Goal: Transaction & Acquisition: Book appointment/travel/reservation

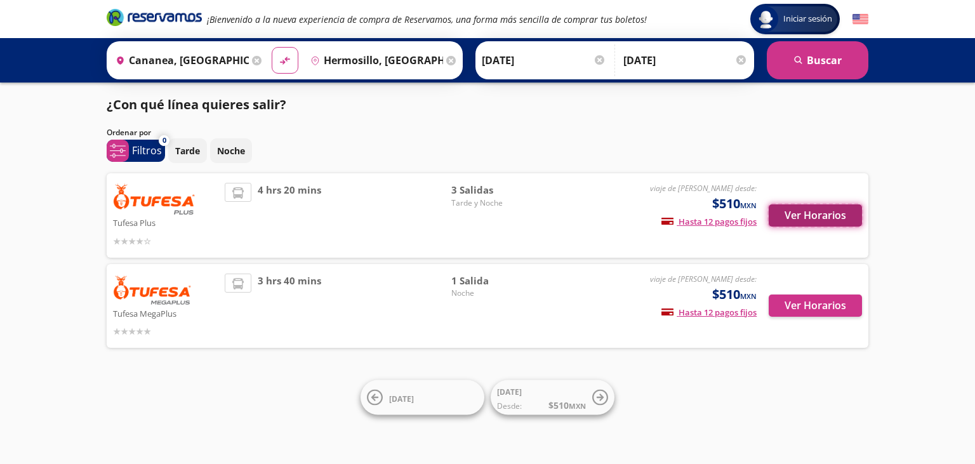
click at [811, 225] on button "Ver Horarios" at bounding box center [814, 215] width 93 height 22
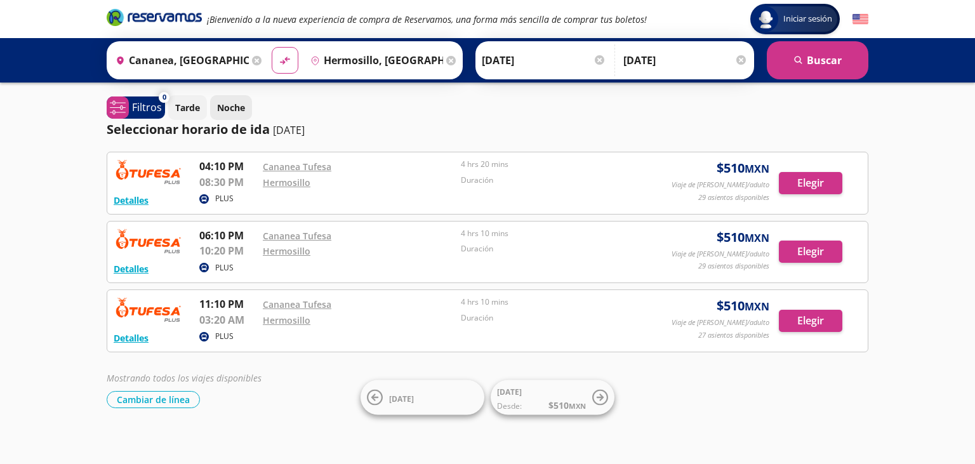
click at [237, 98] on button "Noche" at bounding box center [231, 107] width 42 height 25
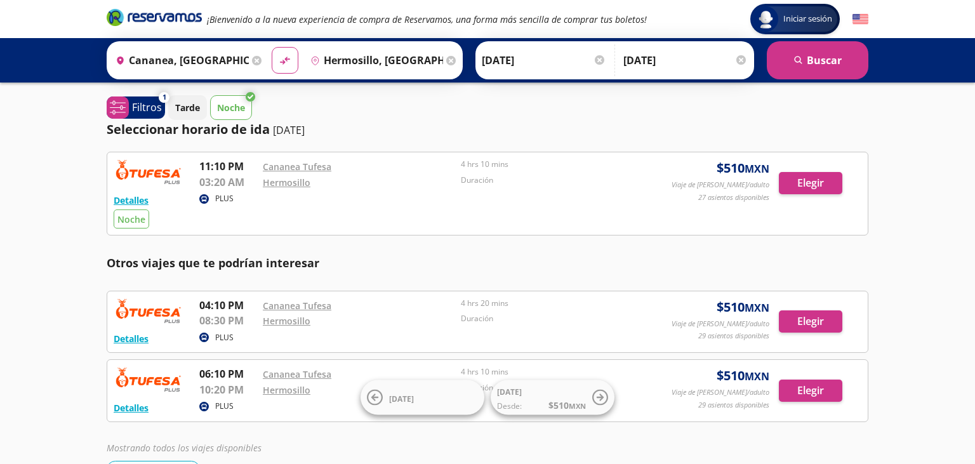
click at [543, 62] on input "[DATE]" at bounding box center [544, 60] width 124 height 32
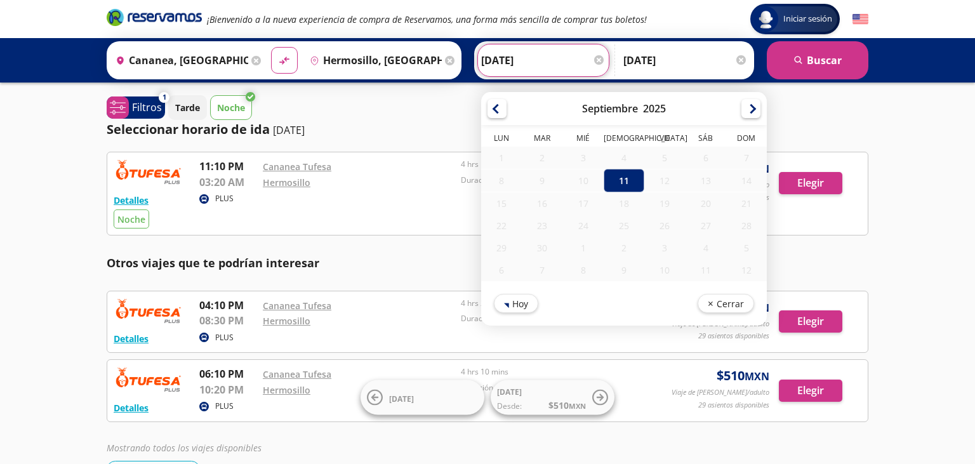
click at [663, 181] on div "12" at bounding box center [664, 180] width 41 height 22
click at [514, 296] on button "Hoy" at bounding box center [516, 301] width 44 height 19
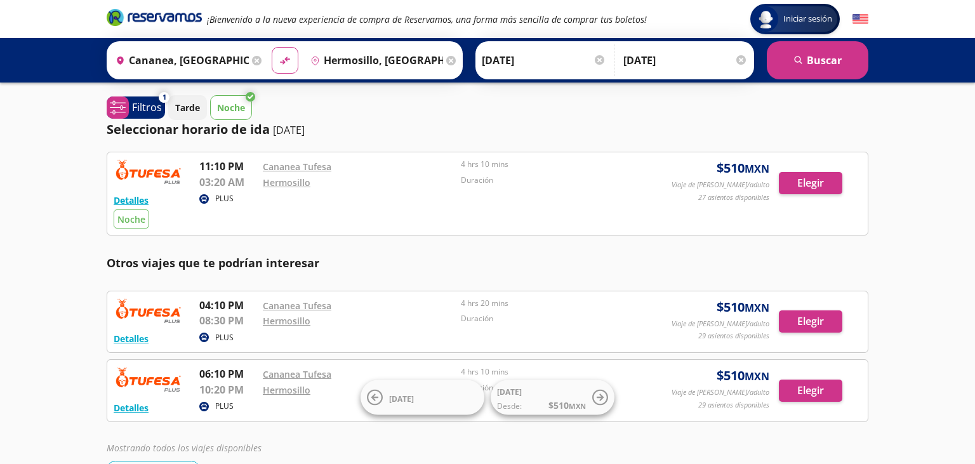
click at [553, 80] on div "Origen heroicons:map-pin-20-solid [GEOGRAPHIC_DATA], [GEOGRAPHIC_DATA] Destino …" at bounding box center [487, 60] width 975 height 44
click at [527, 63] on input "[DATE]" at bounding box center [544, 60] width 124 height 32
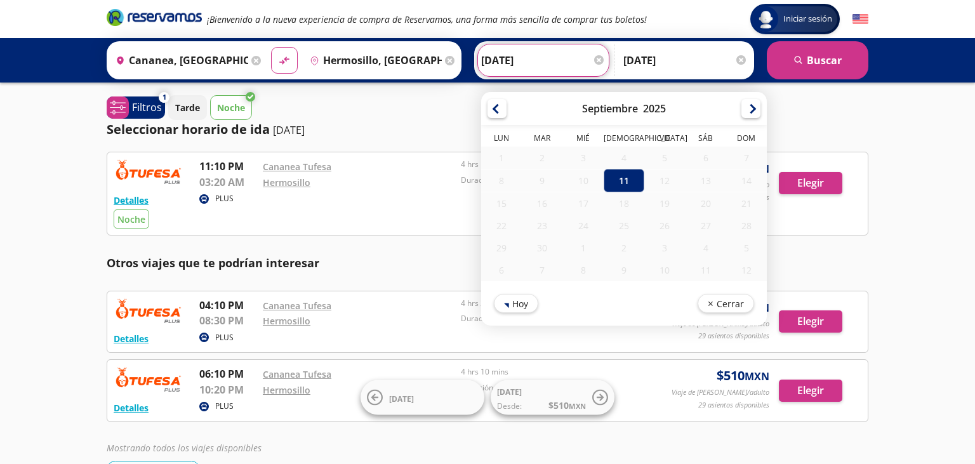
click at [661, 182] on div "12" at bounding box center [664, 180] width 41 height 22
click at [716, 303] on button "Cerrar" at bounding box center [725, 301] width 56 height 19
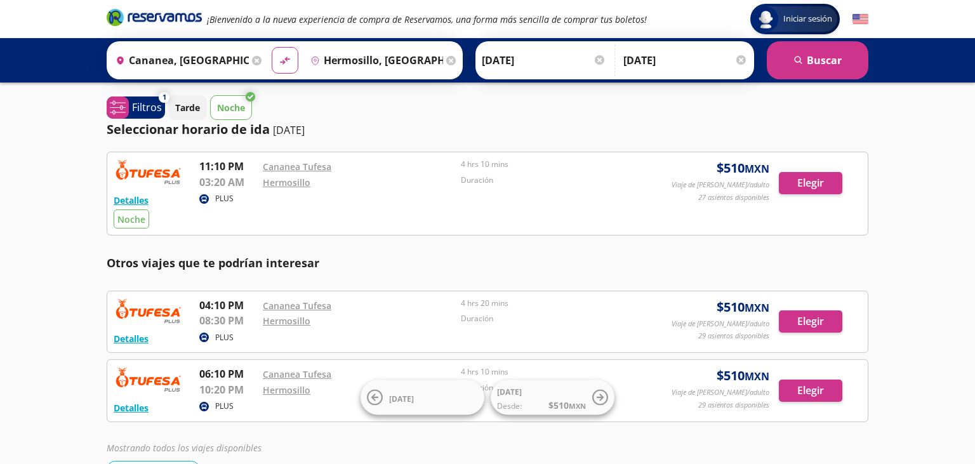
click at [603, 60] on div at bounding box center [600, 60] width 10 height 10
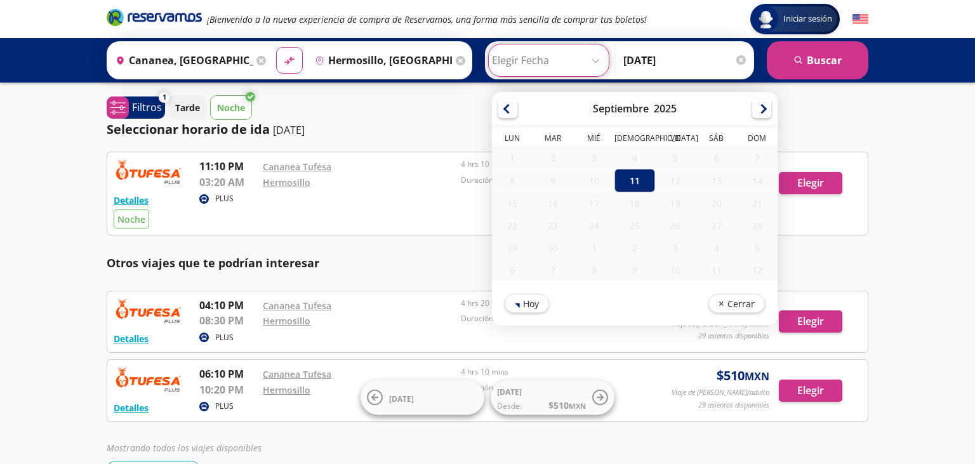
click at [661, 180] on div "12" at bounding box center [675, 180] width 41 height 22
drag, startPoint x: 632, startPoint y: 169, endPoint x: 662, endPoint y: 196, distance: 40.9
click at [633, 170] on tbody "1 2 3 4 5 6 7 8 9 10 11 12 13 14 15 16 17 18 19 20 21 22 23 24 25 26 27 28 29 3…" at bounding box center [635, 214] width 286 height 135
click at [732, 313] on div "[DATE] Cerrar" at bounding box center [635, 303] width 286 height 44
click at [733, 300] on button "Cerrar" at bounding box center [736, 301] width 56 height 19
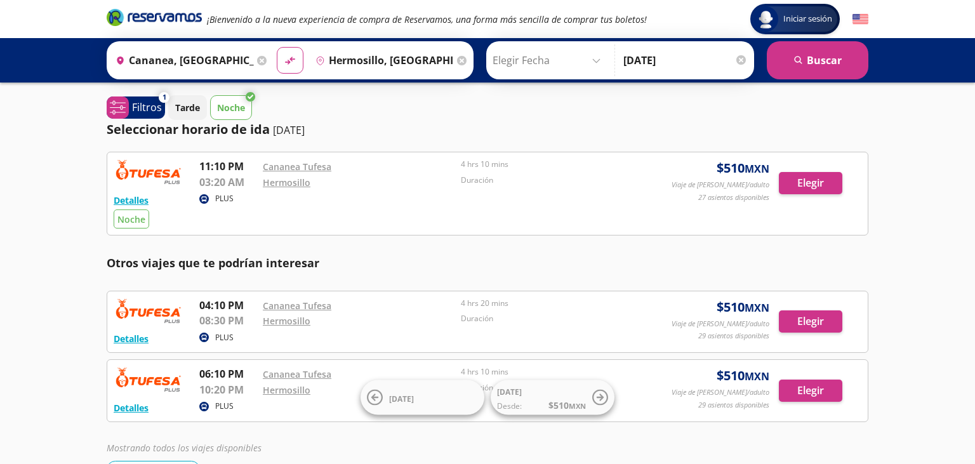
click at [738, 60] on div at bounding box center [741, 60] width 10 height 10
click at [577, 60] on input "Elegir Fecha" at bounding box center [560, 60] width 114 height 32
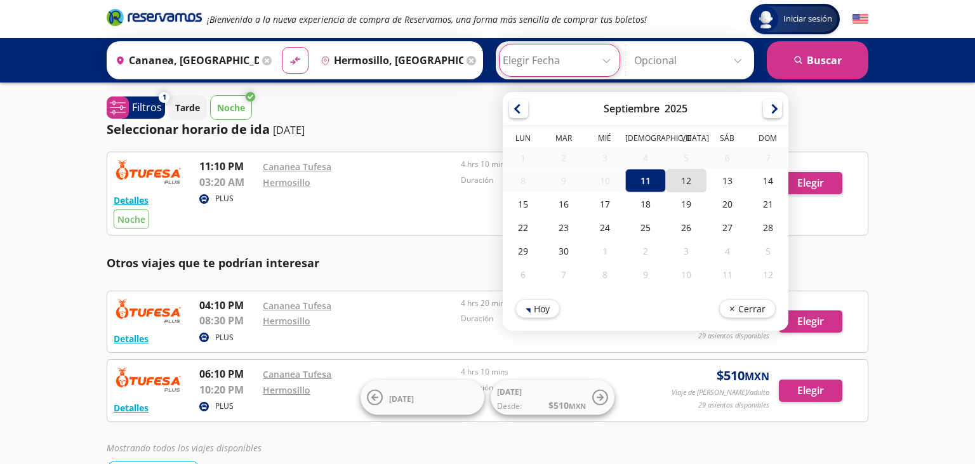
click at [666, 178] on div "12" at bounding box center [686, 180] width 41 height 23
type input "[DATE]"
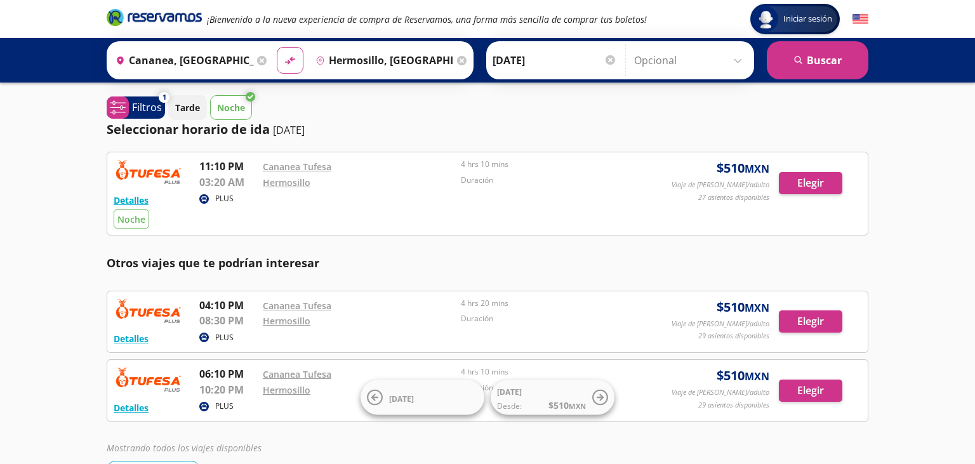
click at [741, 65] on input "Opcional" at bounding box center [691, 60] width 114 height 32
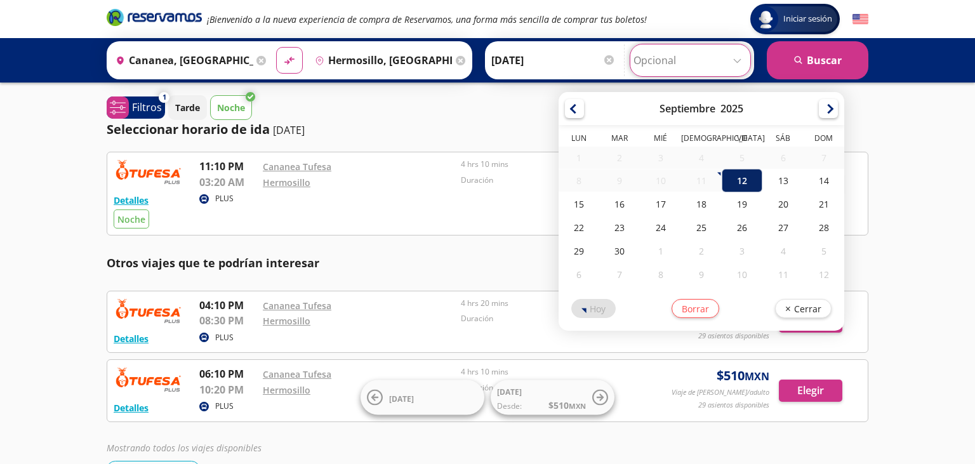
click at [728, 176] on div "12" at bounding box center [742, 180] width 41 height 23
type input "[DATE]"
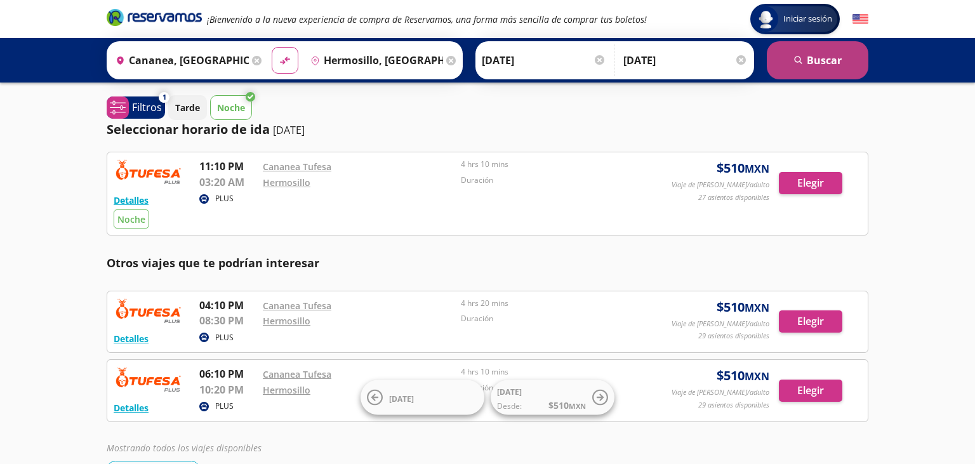
click at [819, 61] on button "search [GEOGRAPHIC_DATA]" at bounding box center [818, 60] width 102 height 38
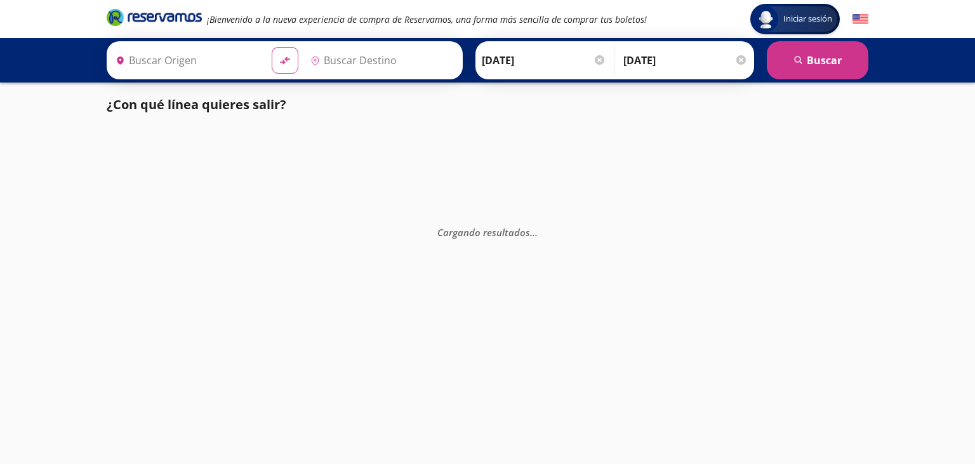
type input "Hermosillo, [GEOGRAPHIC_DATA]"
type input "Cananea, [GEOGRAPHIC_DATA]"
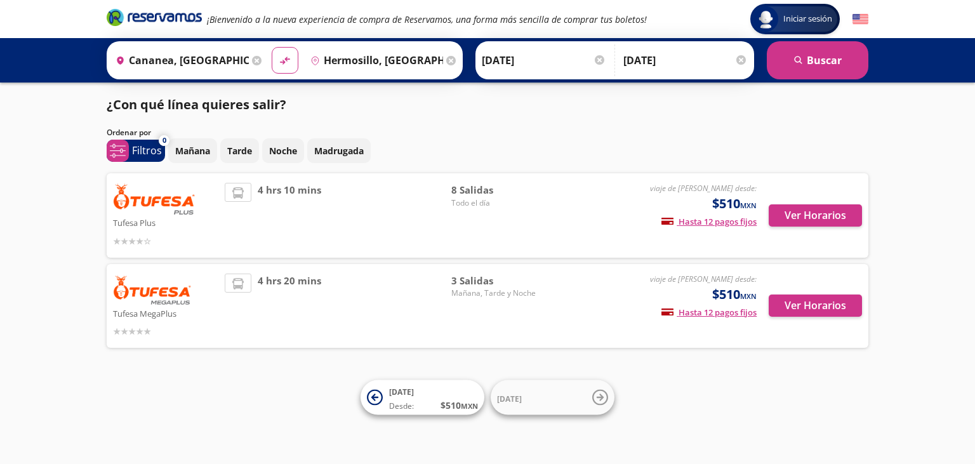
click at [808, 241] on div "Ver Horarios" at bounding box center [808, 215] width 105 height 65
click at [819, 228] on div "Ver Horarios" at bounding box center [808, 215] width 105 height 65
click at [824, 218] on button "Ver Horarios" at bounding box center [814, 215] width 93 height 22
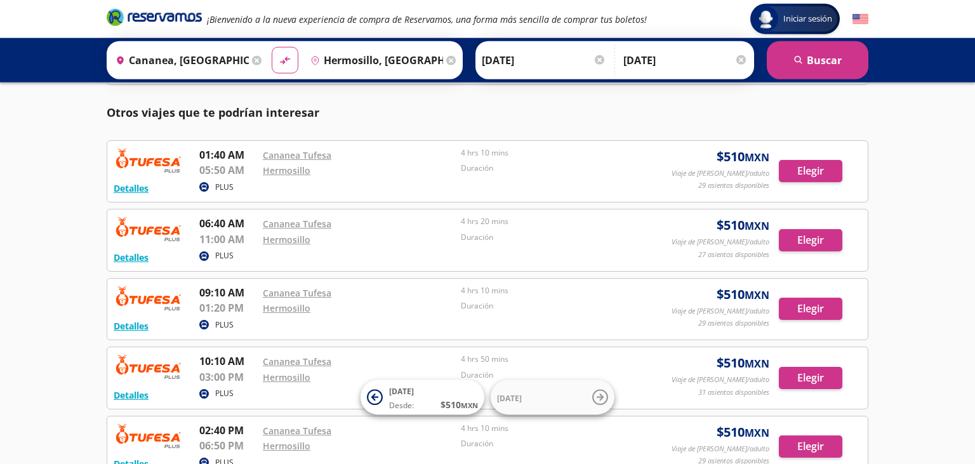
scroll to position [134, 0]
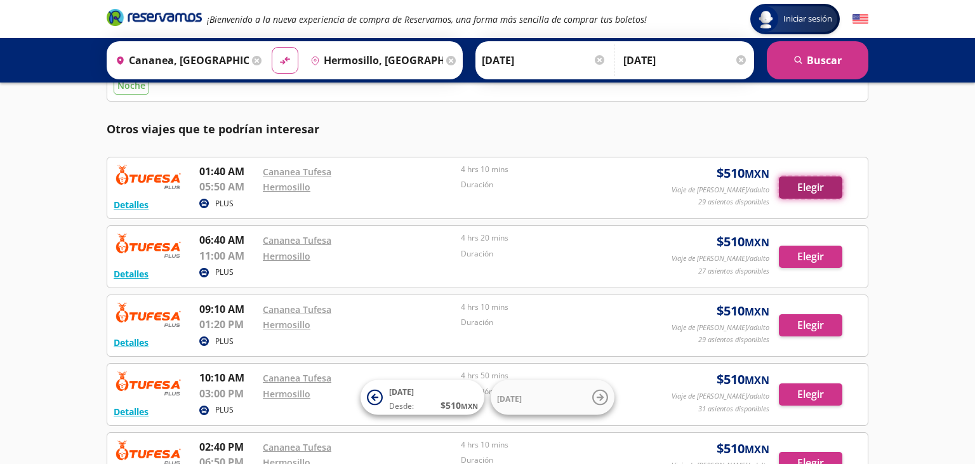
click at [808, 185] on button "Elegir" at bounding box center [810, 187] width 63 height 22
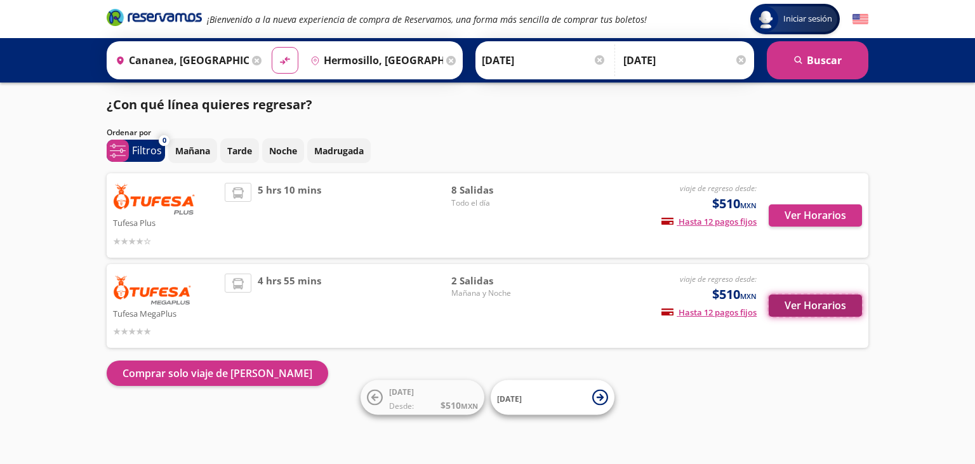
click at [808, 314] on button "Ver Horarios" at bounding box center [814, 305] width 93 height 22
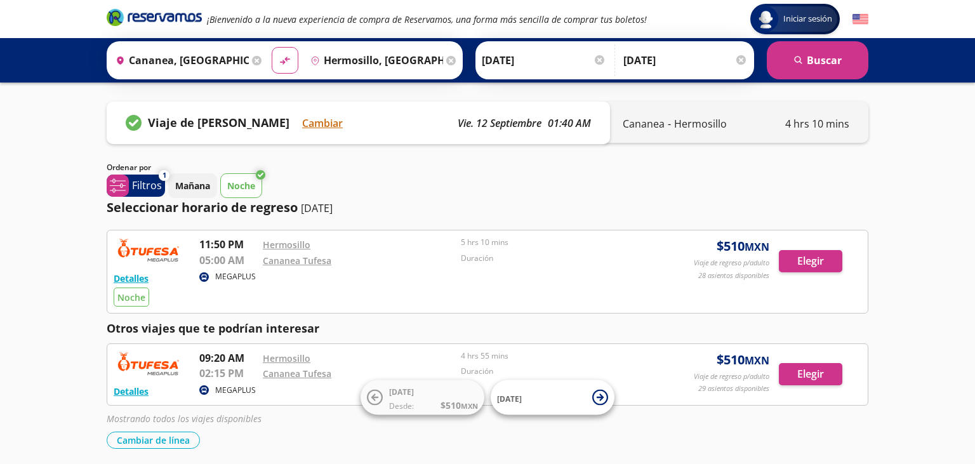
scroll to position [46, 0]
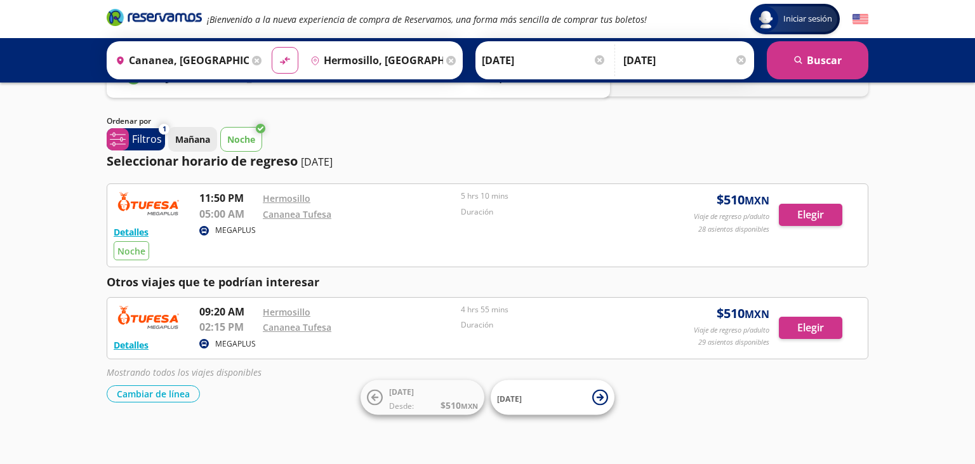
click at [204, 148] on button "Mañana" at bounding box center [192, 139] width 49 height 25
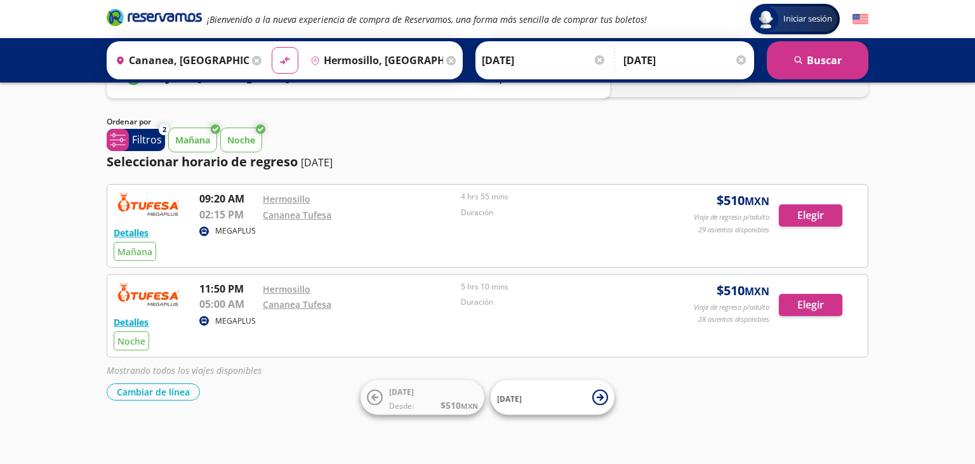
scroll to position [44, 0]
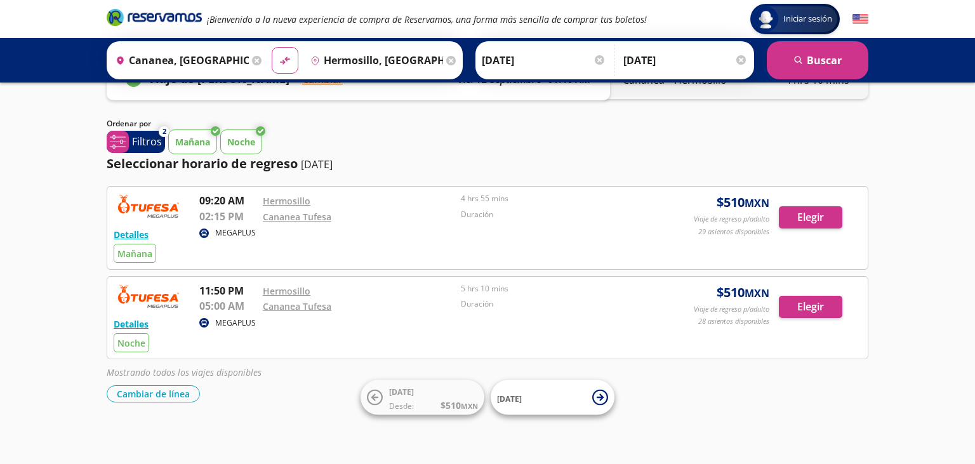
click at [242, 141] on p "Noche" at bounding box center [241, 141] width 28 height 13
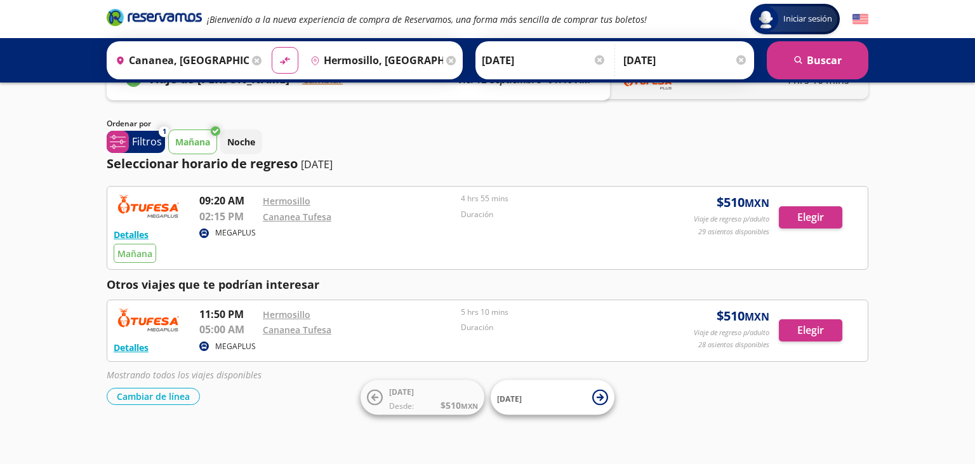
click at [184, 140] on p "Mañana" at bounding box center [192, 141] width 35 height 13
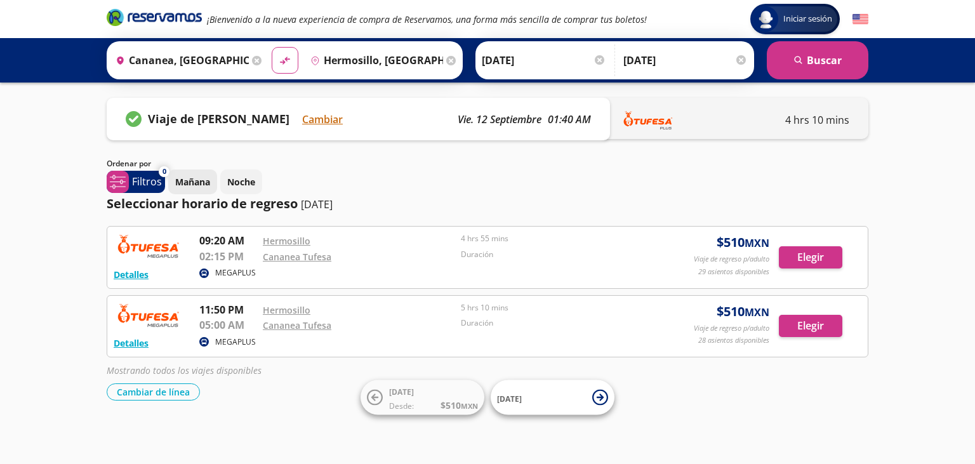
scroll to position [3, 0]
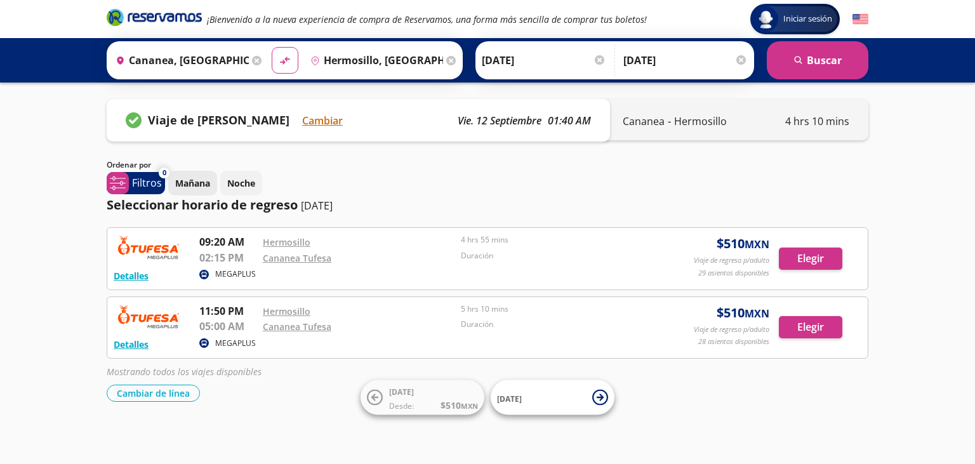
click at [197, 188] on p "Mañana" at bounding box center [192, 182] width 35 height 13
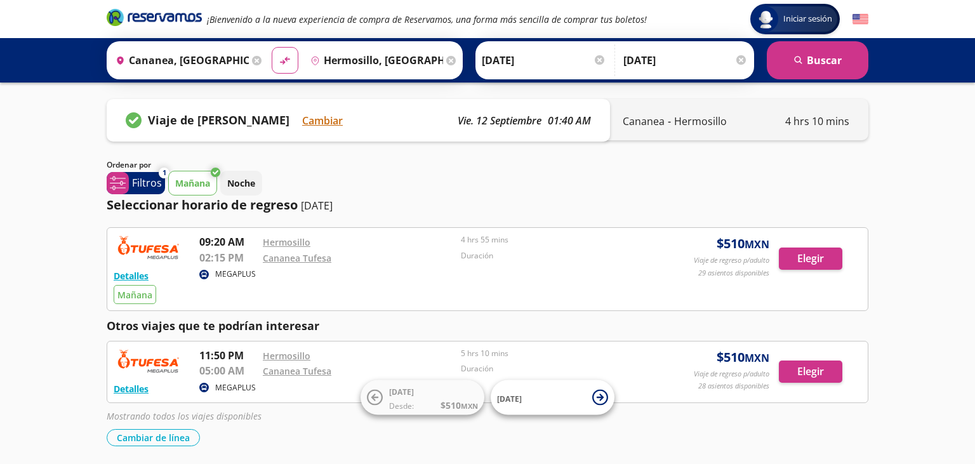
click at [195, 189] on p "Mañana" at bounding box center [192, 182] width 35 height 13
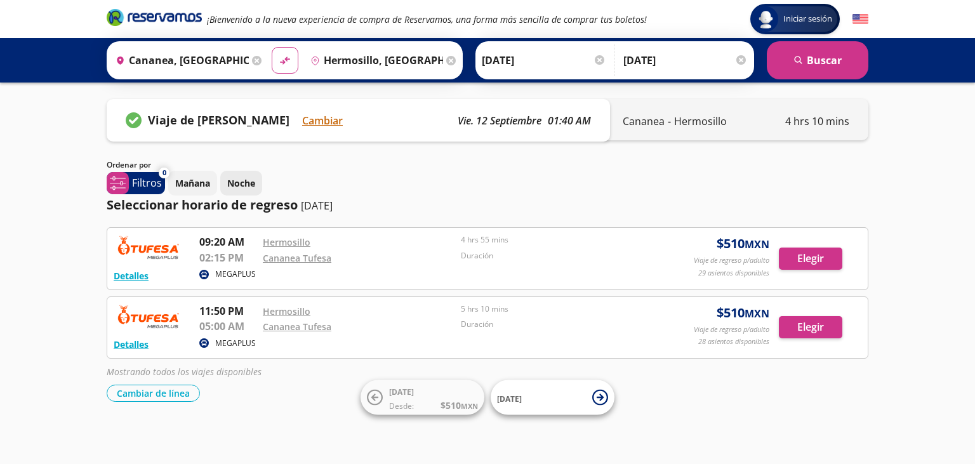
click at [236, 188] on p "Noche" at bounding box center [241, 182] width 28 height 13
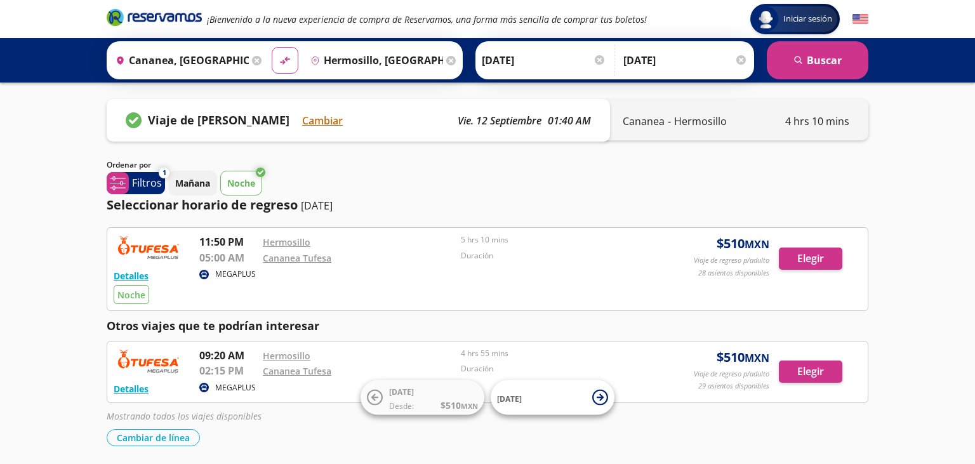
click at [249, 181] on p "Noche" at bounding box center [241, 182] width 28 height 13
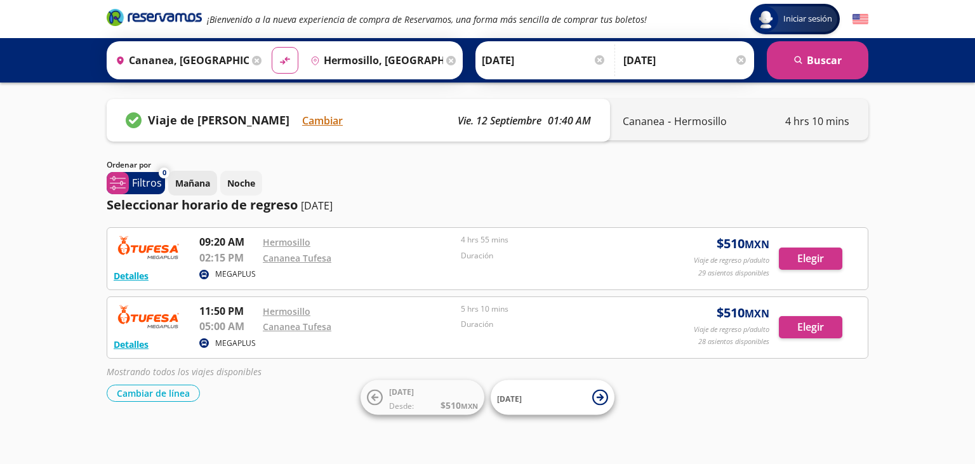
click at [196, 174] on button "Mañana" at bounding box center [192, 183] width 49 height 25
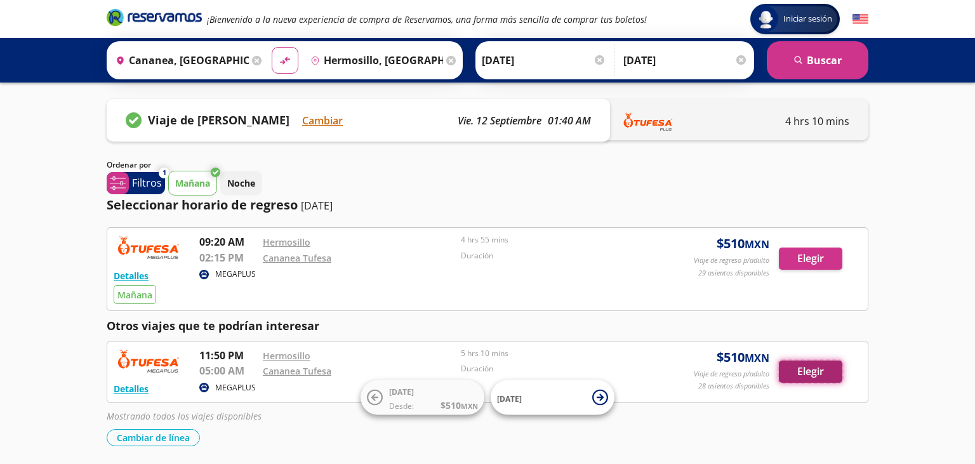
click at [791, 366] on button "Elegir" at bounding box center [810, 371] width 63 height 22
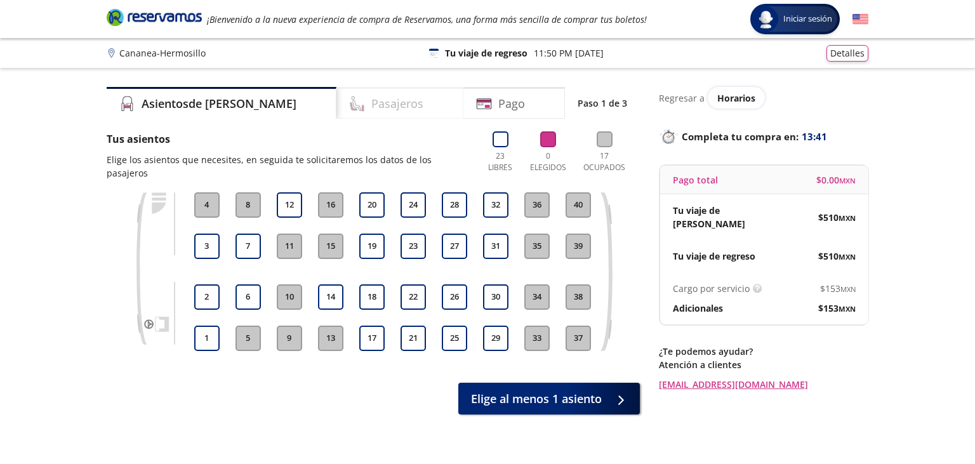
click at [372, 110] on h4 "Pasajeros" at bounding box center [397, 103] width 52 height 17
click at [371, 102] on h4 "Pasajeros" at bounding box center [397, 103] width 52 height 17
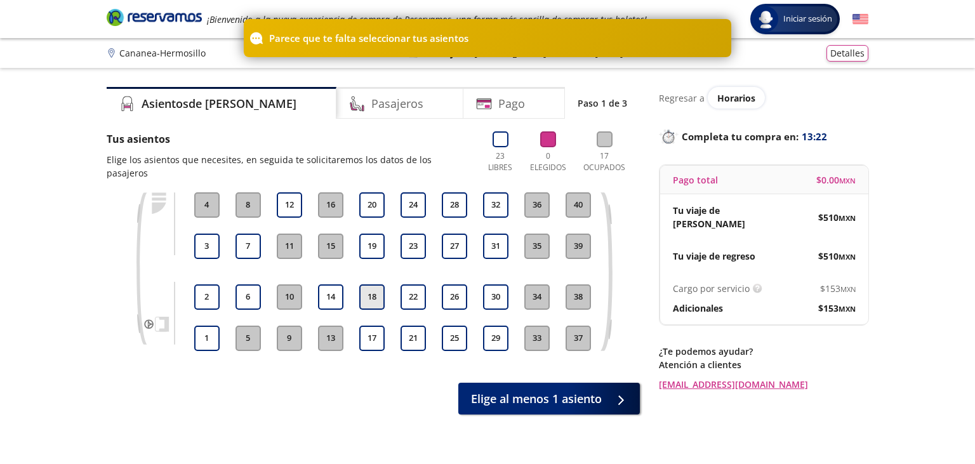
click at [369, 284] on button "18" at bounding box center [371, 296] width 25 height 25
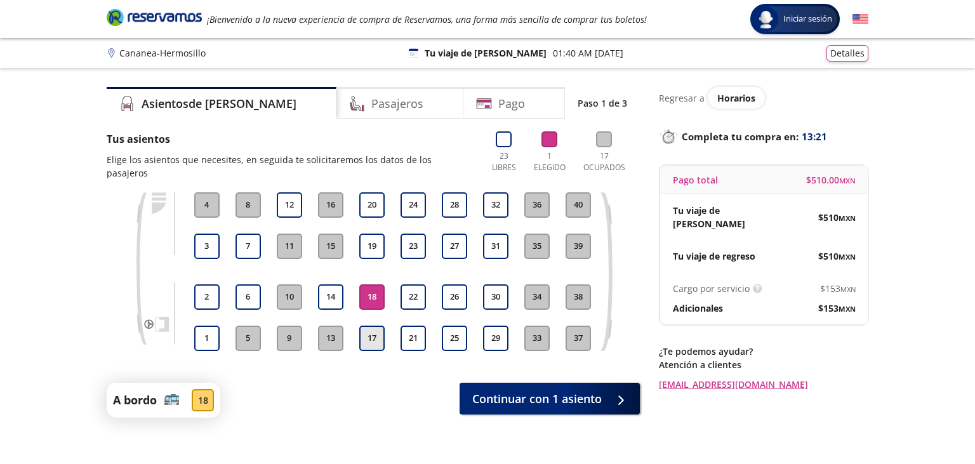
drag, startPoint x: 372, startPoint y: 332, endPoint x: 369, endPoint y: 319, distance: 12.9
click at [372, 330] on button "17" at bounding box center [371, 338] width 25 height 25
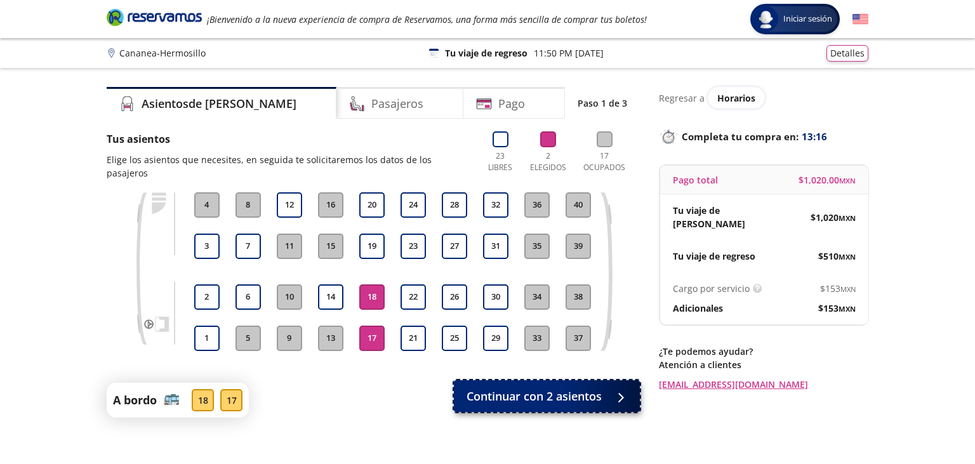
click at [537, 388] on span "Continuar con 2 asientos" at bounding box center [533, 396] width 135 height 17
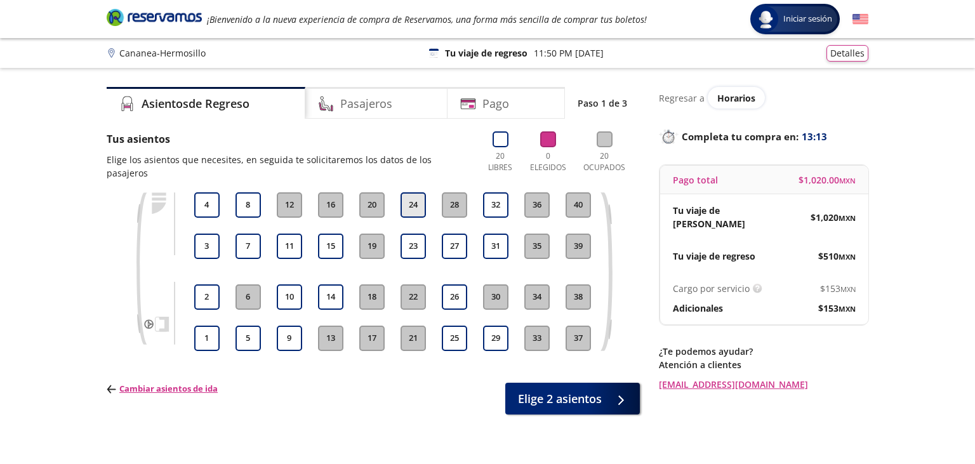
click at [414, 198] on button "24" at bounding box center [412, 204] width 25 height 25
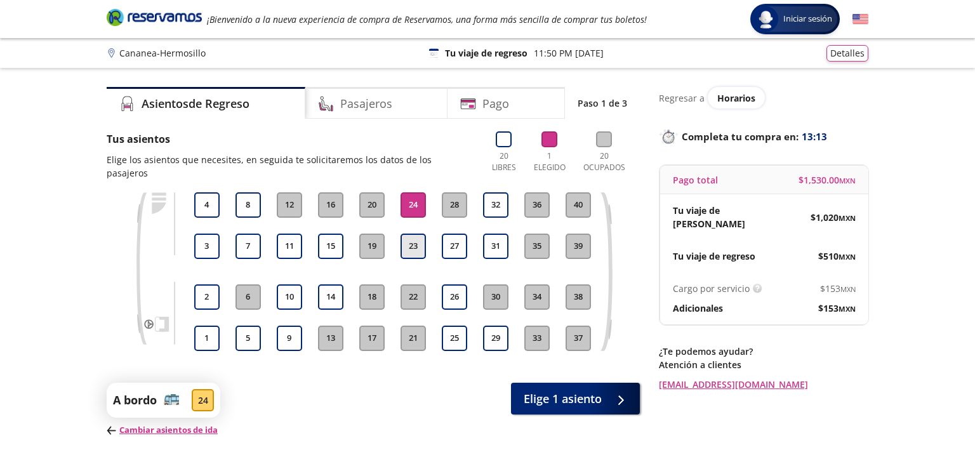
click at [421, 237] on button "23" at bounding box center [412, 246] width 25 height 25
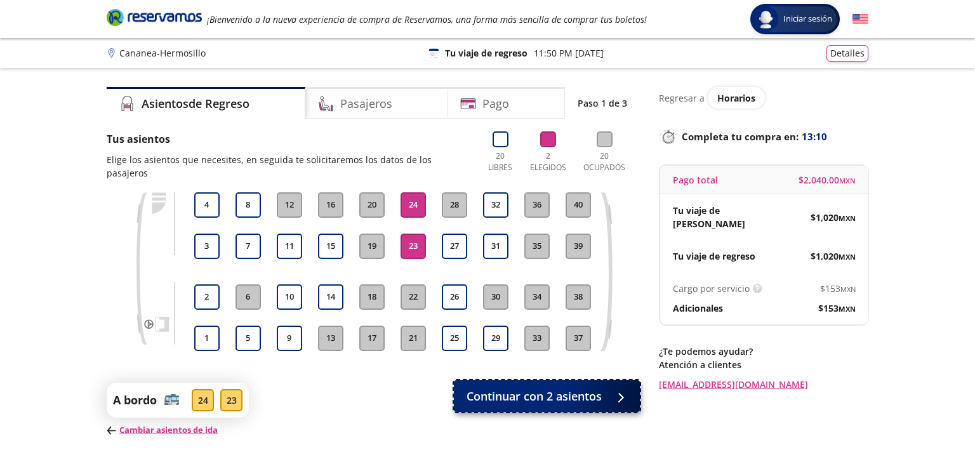
click at [579, 380] on button "Continuar con 2 asientos" at bounding box center [547, 396] width 186 height 32
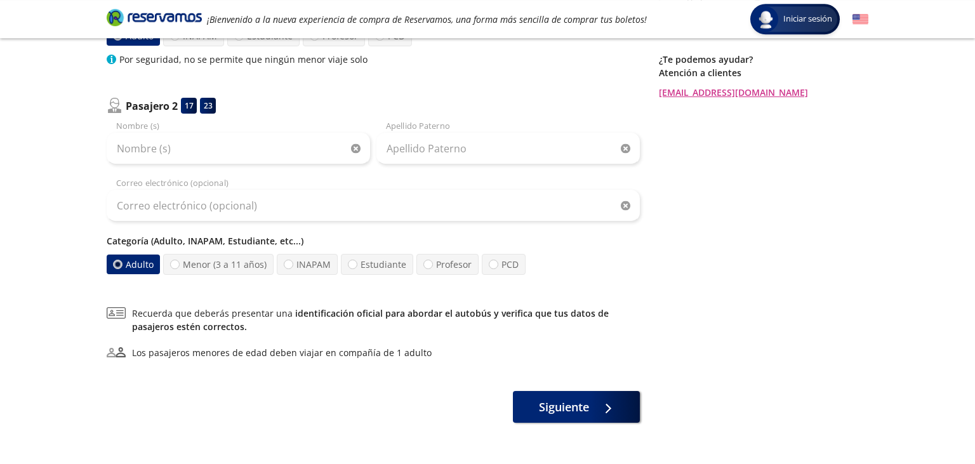
scroll to position [333, 0]
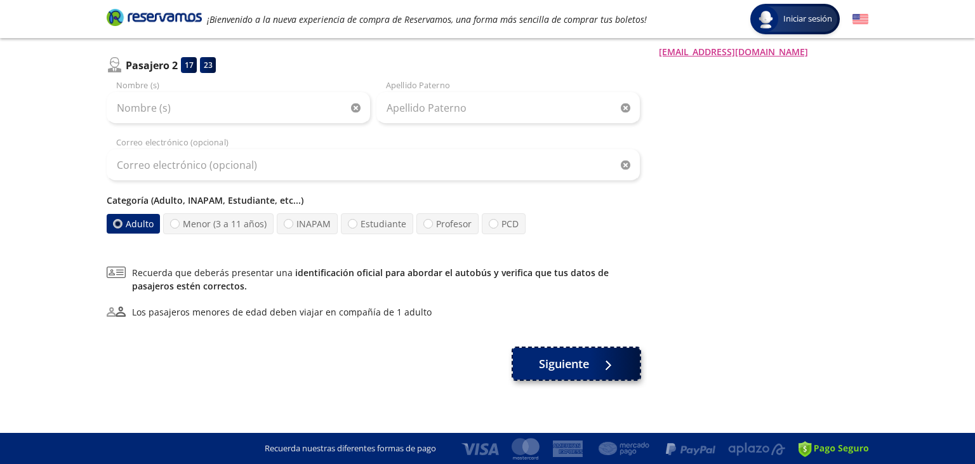
click at [589, 352] on button "Siguiente" at bounding box center [576, 364] width 127 height 32
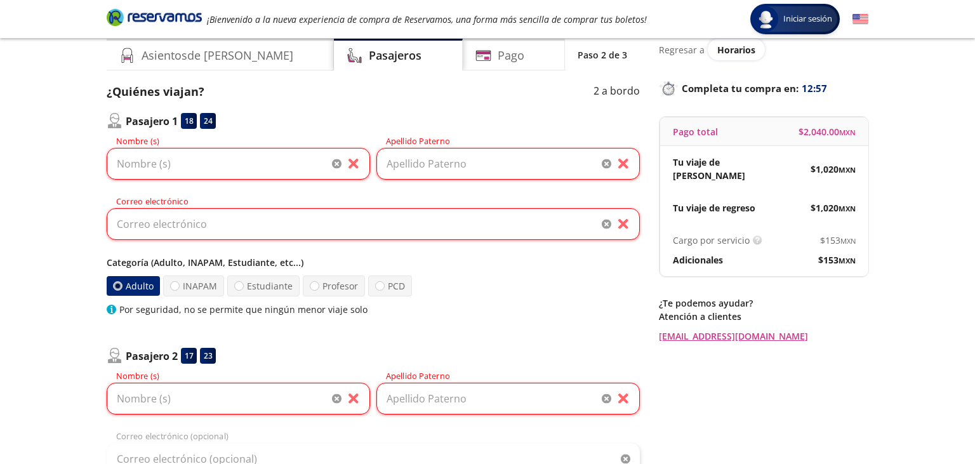
scroll to position [0, 0]
